Goal: Transaction & Acquisition: Obtain resource

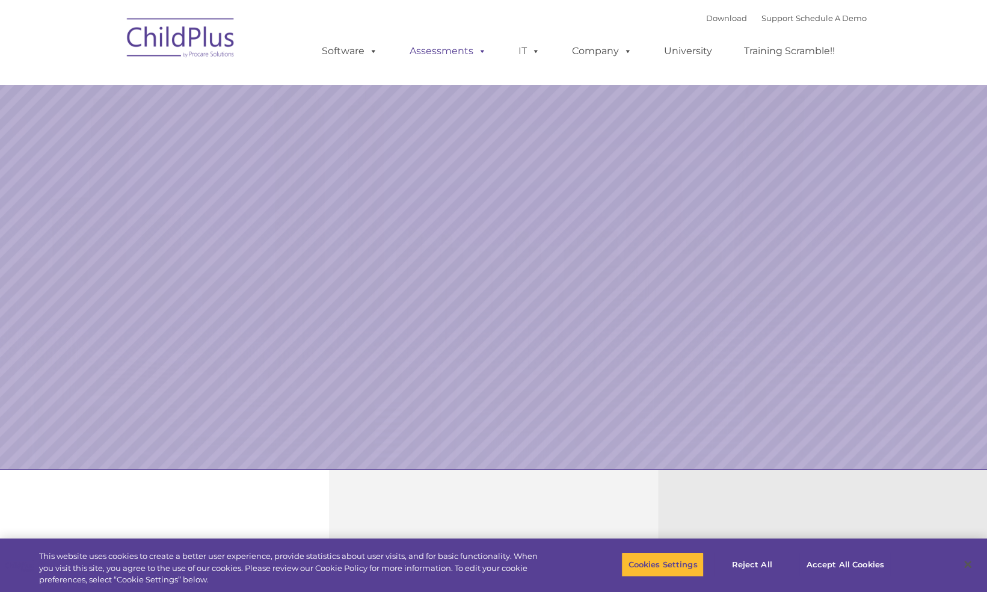
select select "MEDIUM"
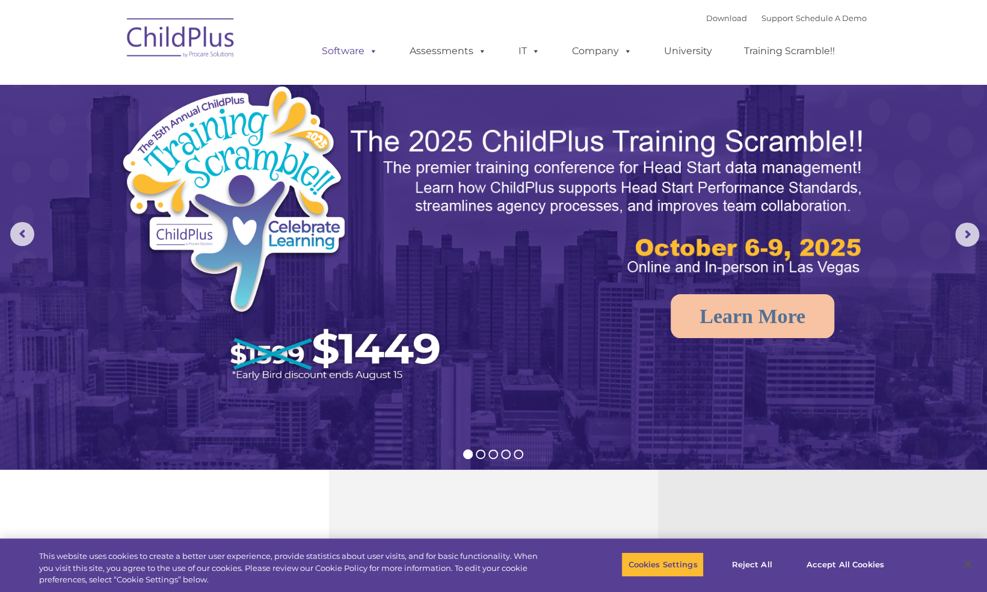
click at [349, 53] on link "Software" at bounding box center [350, 51] width 80 height 24
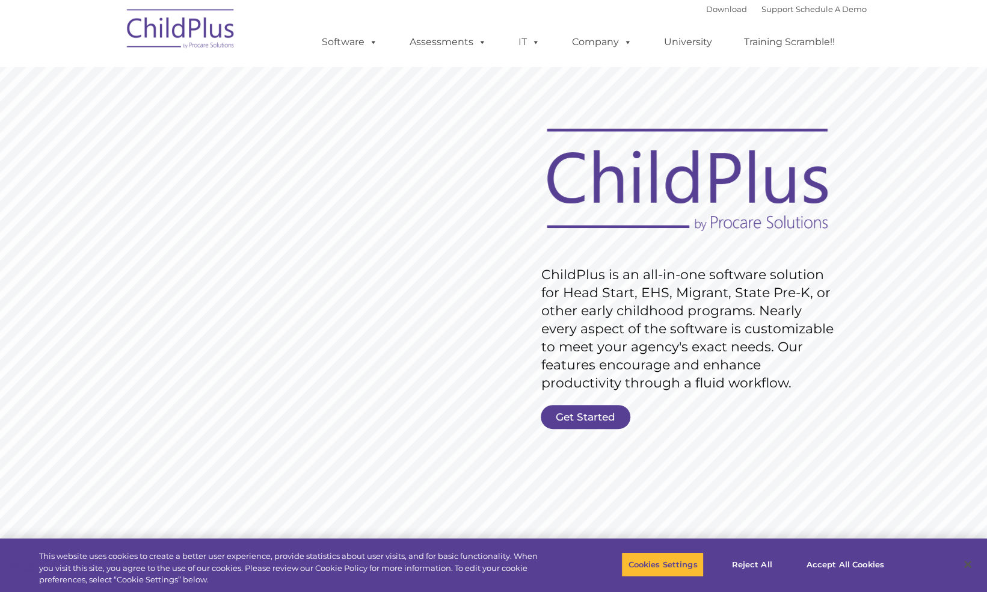
click at [576, 402] on rs-slide "Request Pricing ChildPlus is an all-in-one software solution for Head Start, EH…" at bounding box center [493, 312] width 987 height 541
click at [581, 417] on link "Get Started" at bounding box center [586, 417] width 90 height 24
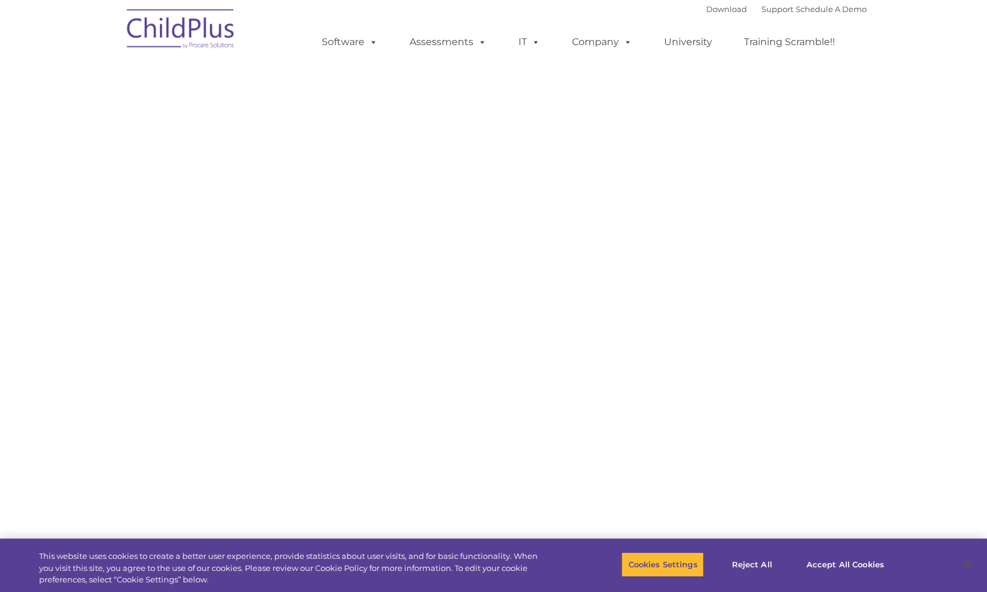
select select "MEDIUM"
